Goal: Task Accomplishment & Management: Complete application form

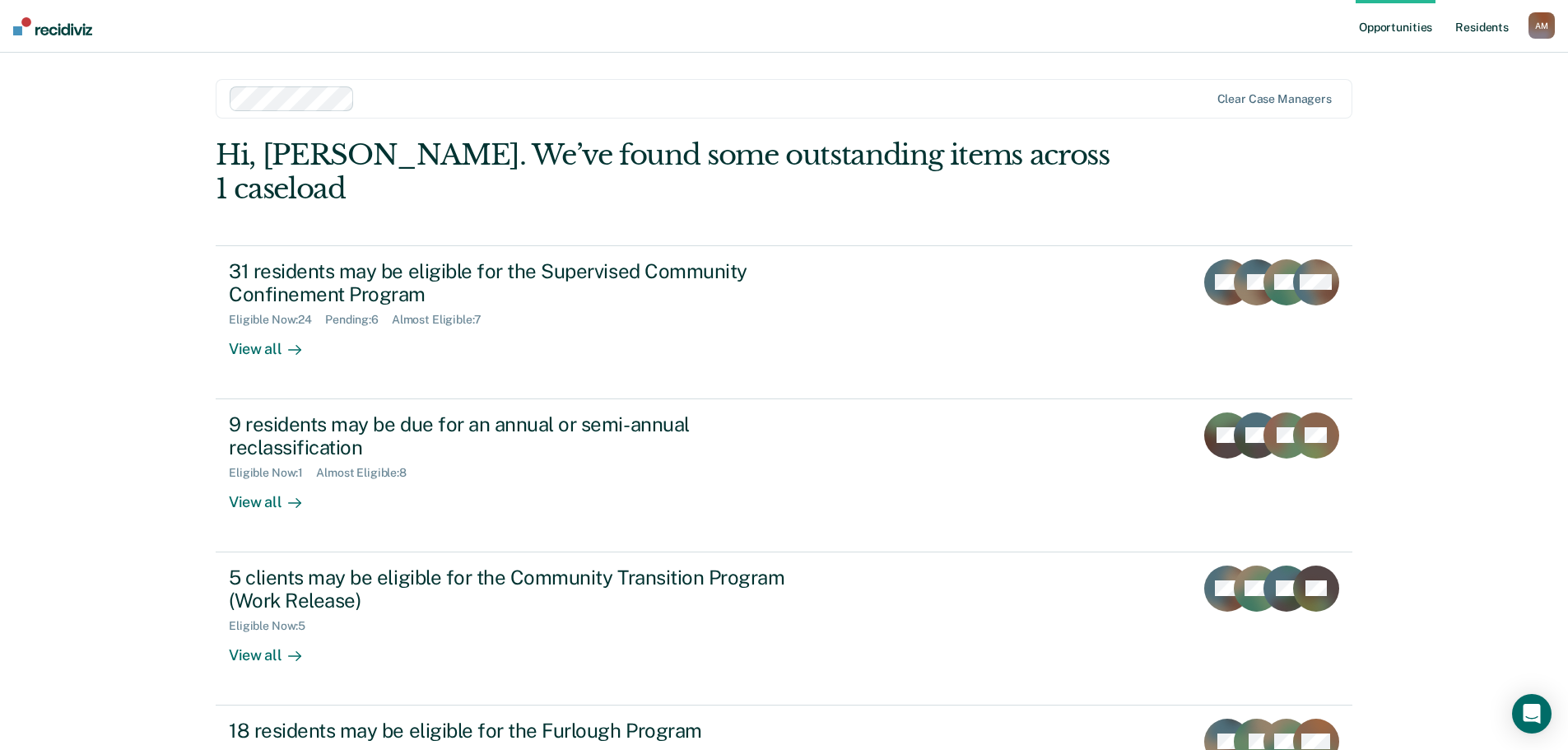
click at [1486, 31] on link "Resident s" at bounding box center [1482, 26] width 60 height 53
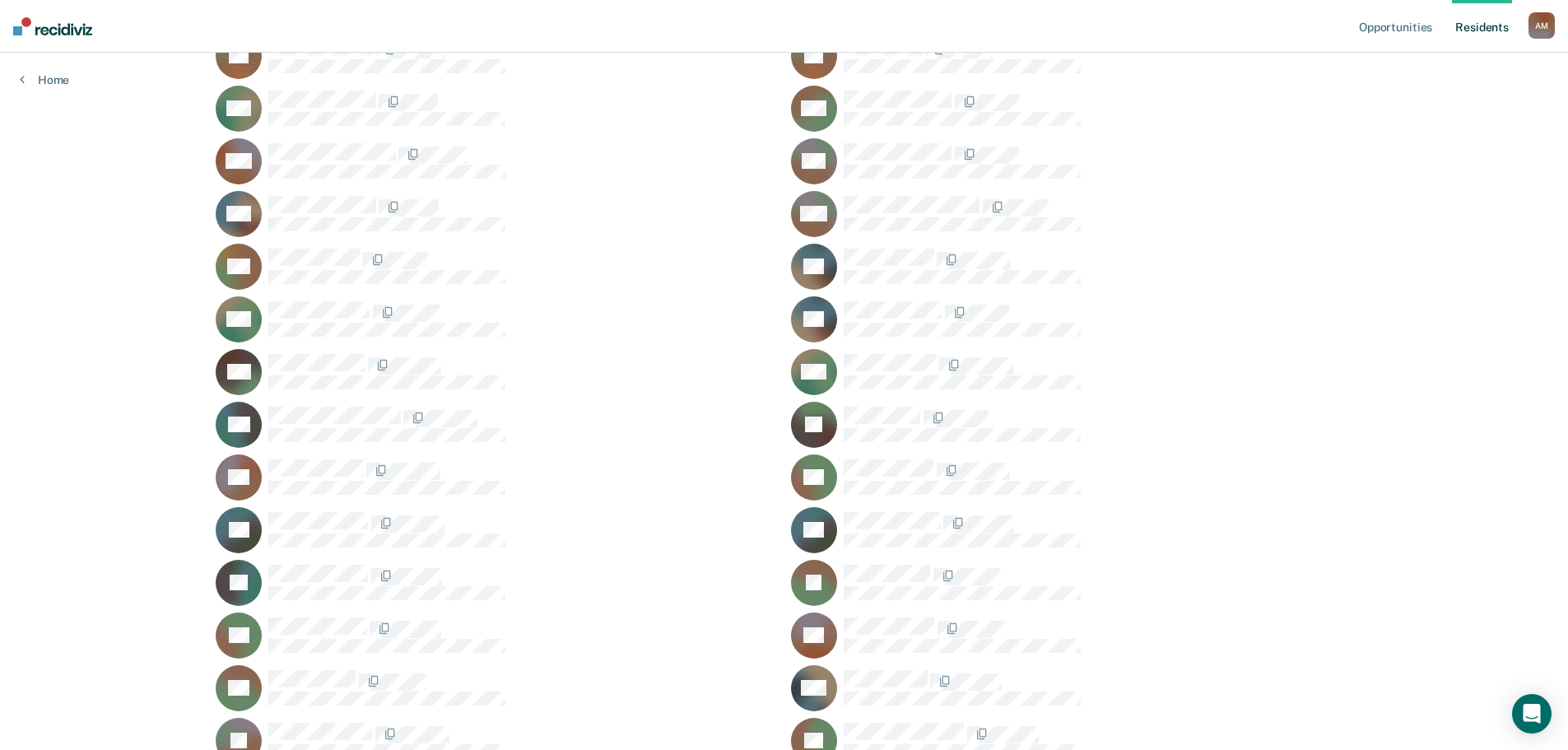
scroll to position [926, 0]
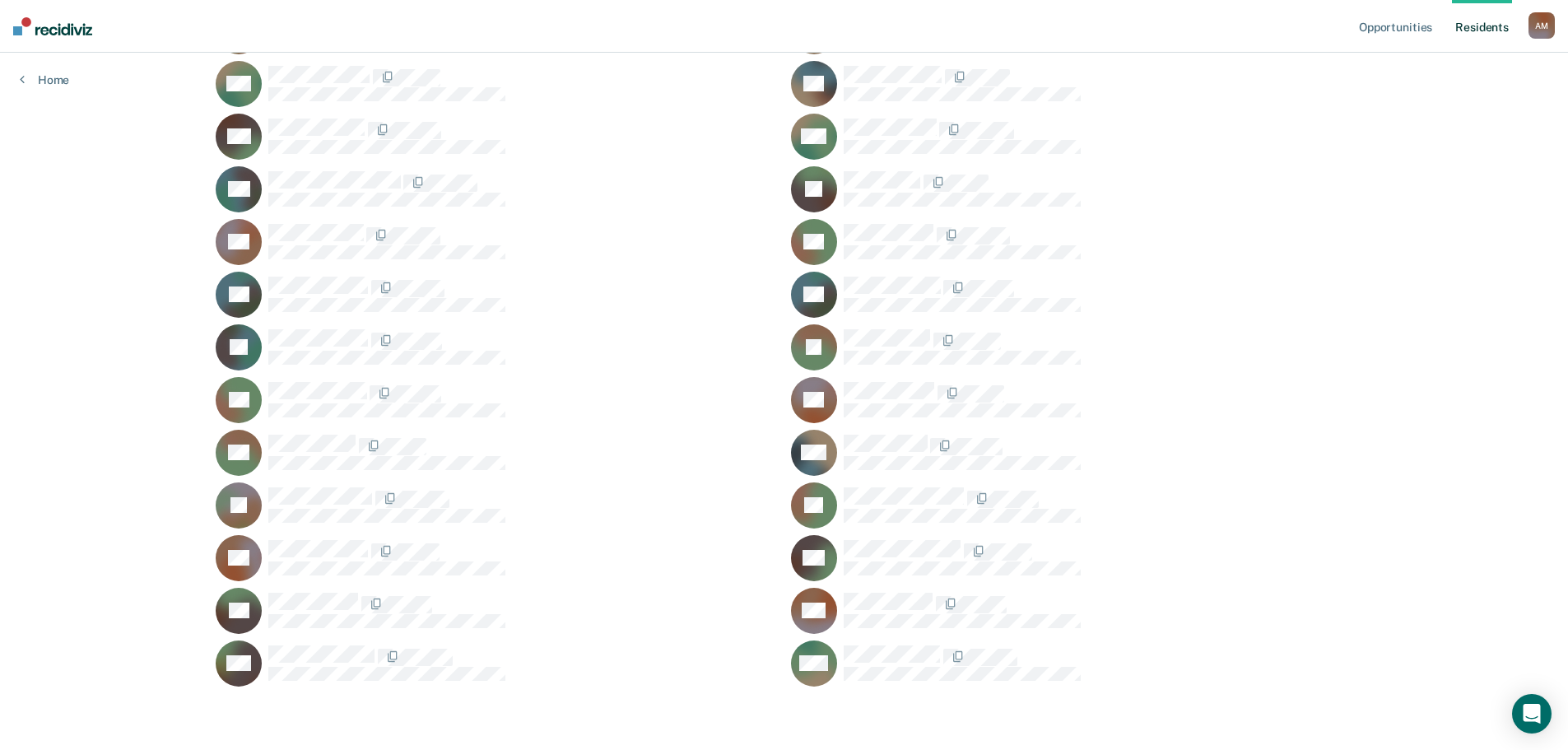
click at [842, 389] on div "SR" at bounding box center [1072, 399] width 561 height 46
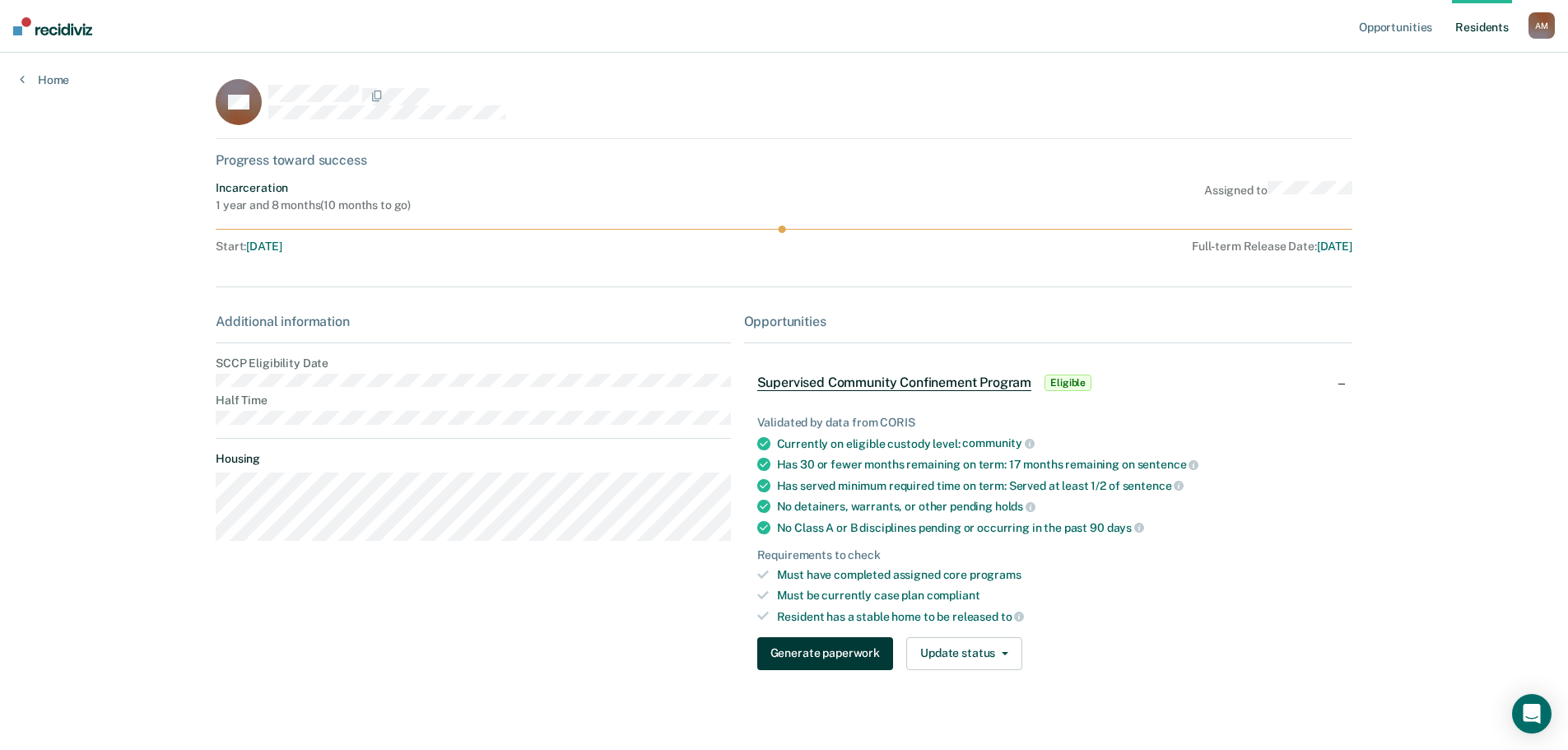
click at [789, 661] on button "Generate paperwork" at bounding box center [825, 654] width 136 height 33
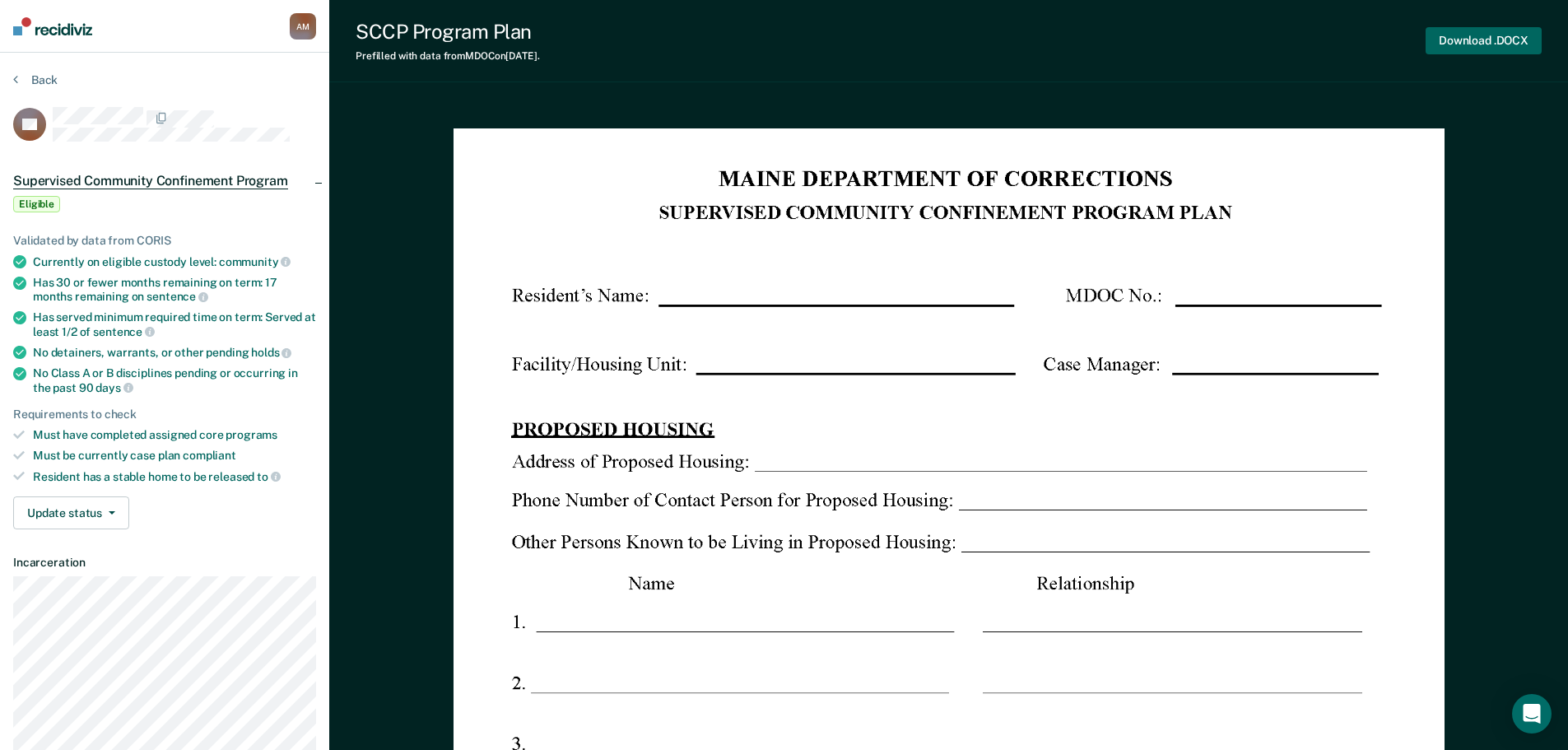
click at [1463, 43] on button "Download .DOCX" at bounding box center [1483, 41] width 116 height 27
